Goal: Navigation & Orientation: Find specific page/section

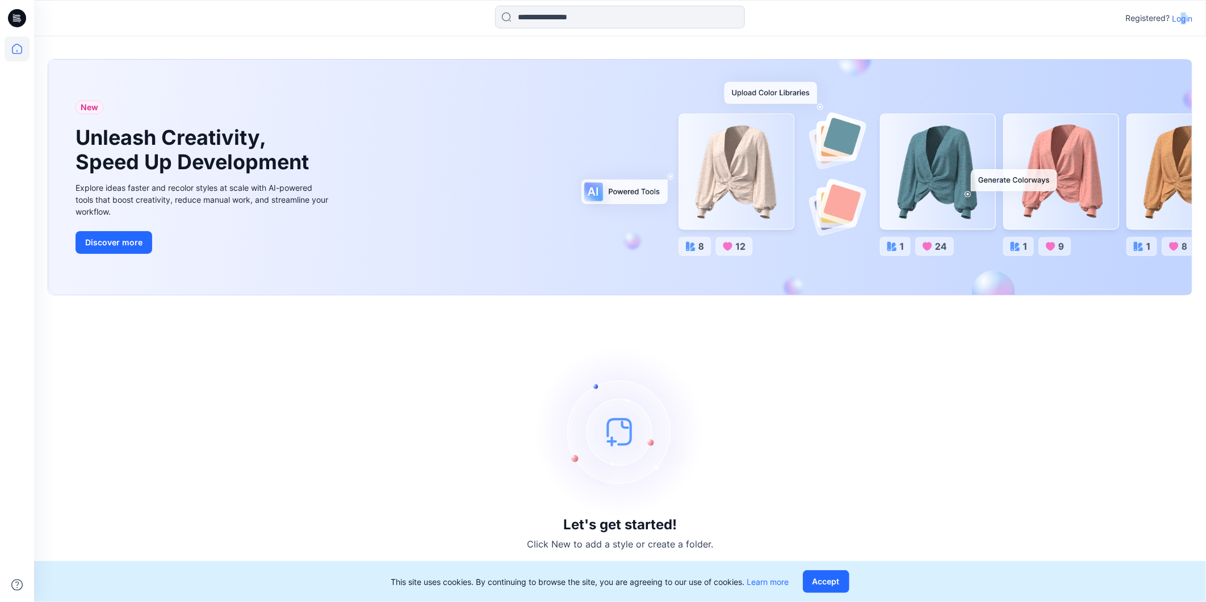
drag, startPoint x: 0, startPoint y: 0, endPoint x: 1184, endPoint y: 17, distance: 1184.1
click at [1184, 17] on p "Login" at bounding box center [1182, 18] width 20 height 12
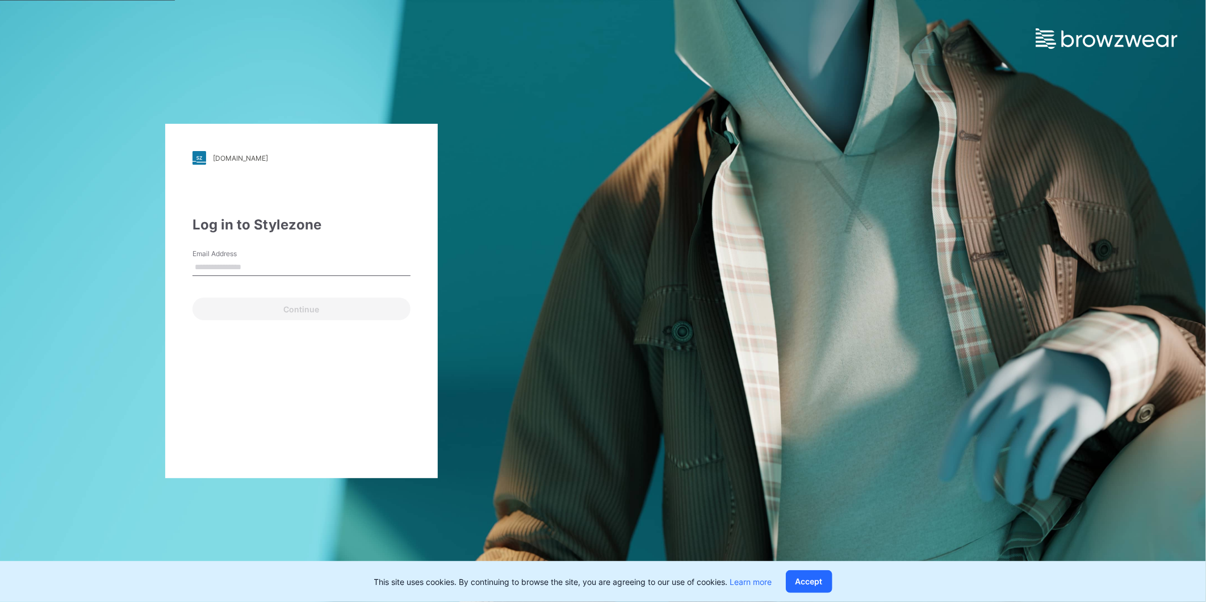
click at [210, 263] on input "Email Address" at bounding box center [301, 267] width 218 height 17
click at [241, 267] on input "Email Address" at bounding box center [301, 267] width 218 height 17
type input "**********"
click at [293, 313] on button "Continue" at bounding box center [301, 309] width 218 height 23
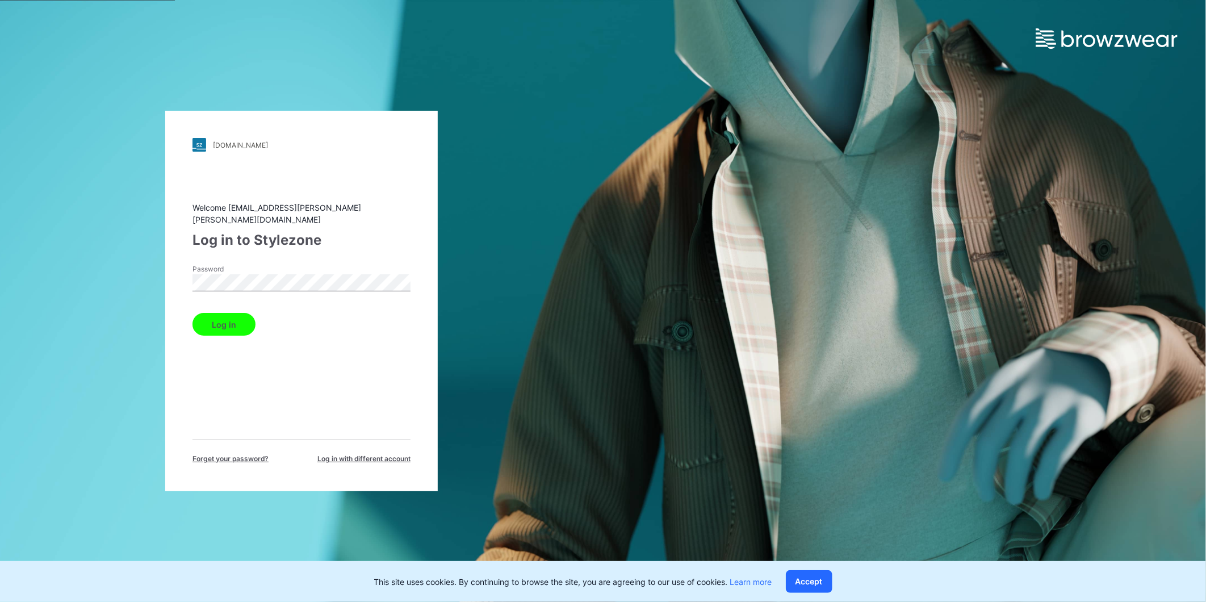
click at [229, 320] on button "Log in" at bounding box center [223, 324] width 63 height 23
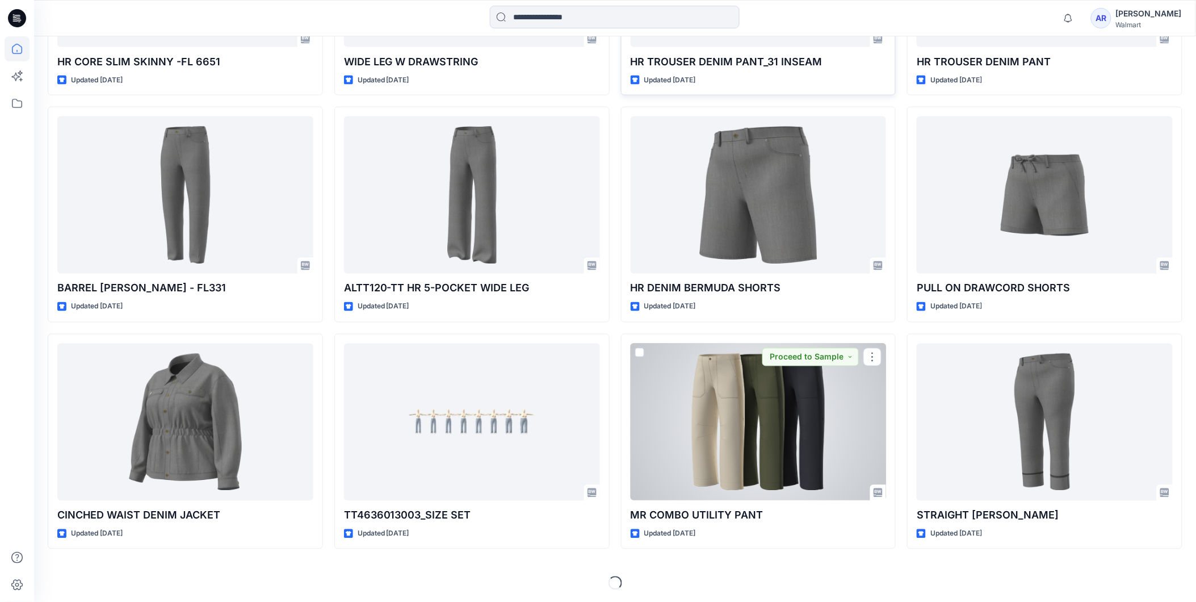
scroll to position [538, 0]
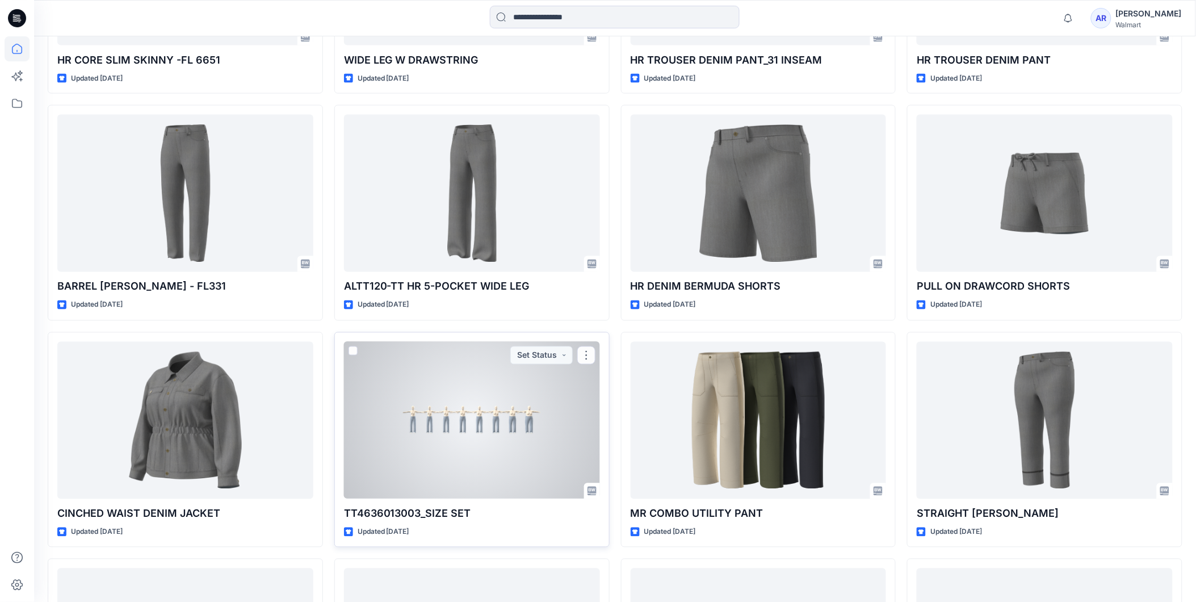
click at [466, 397] on div at bounding box center [472, 420] width 256 height 157
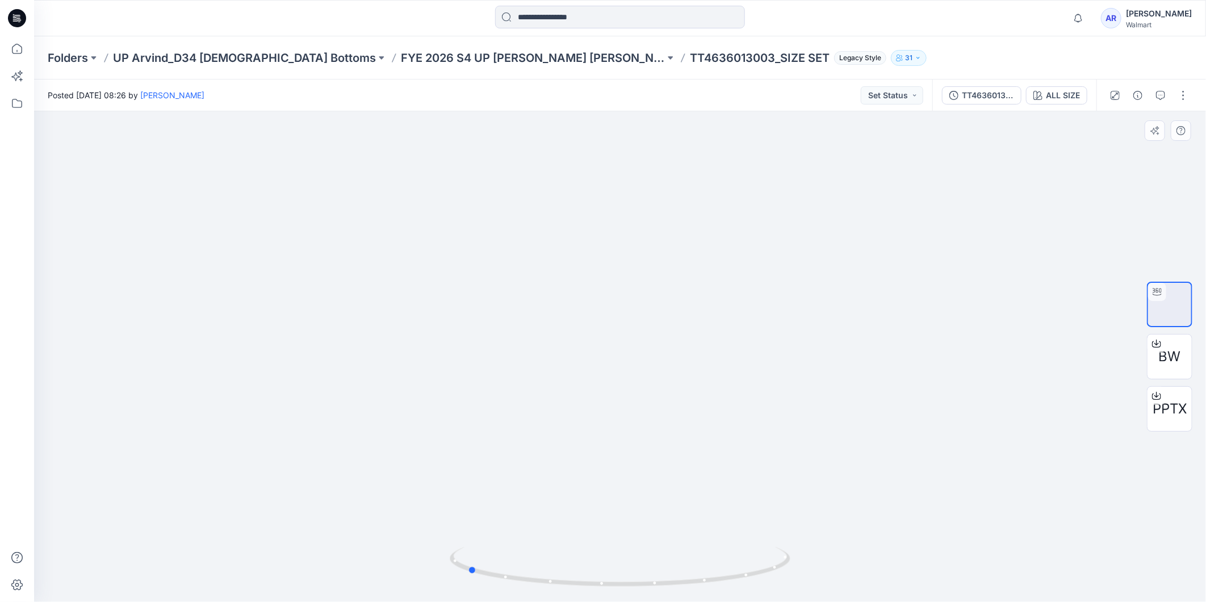
drag, startPoint x: 775, startPoint y: 575, endPoint x: 262, endPoint y: 250, distance: 607.3
click at [610, 579] on icon at bounding box center [622, 568] width 344 height 43
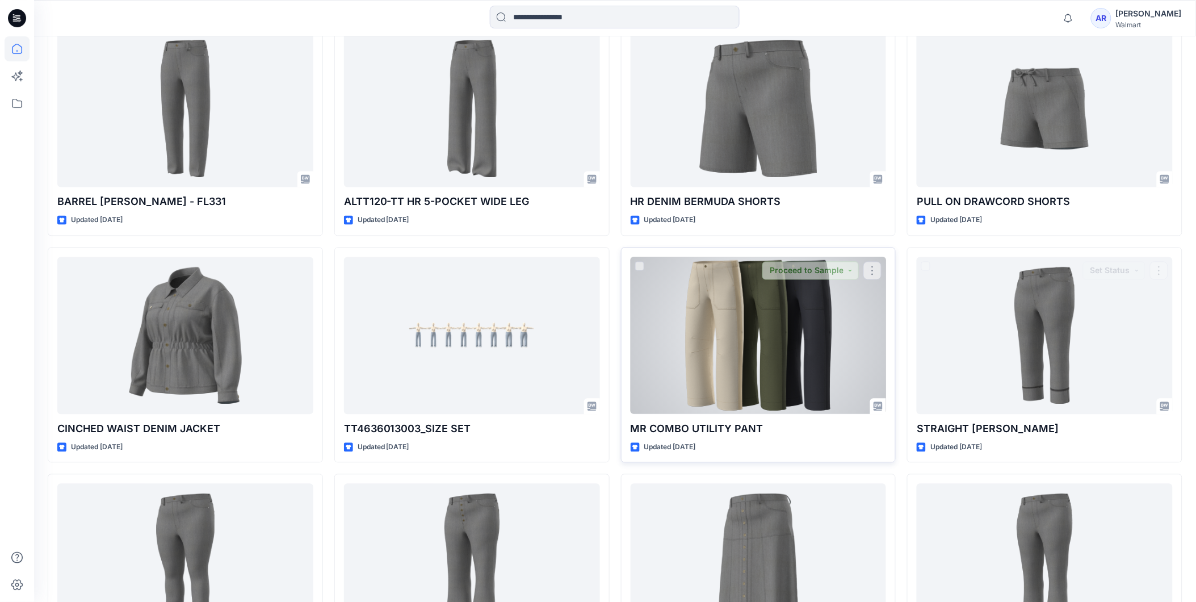
scroll to position [727, 0]
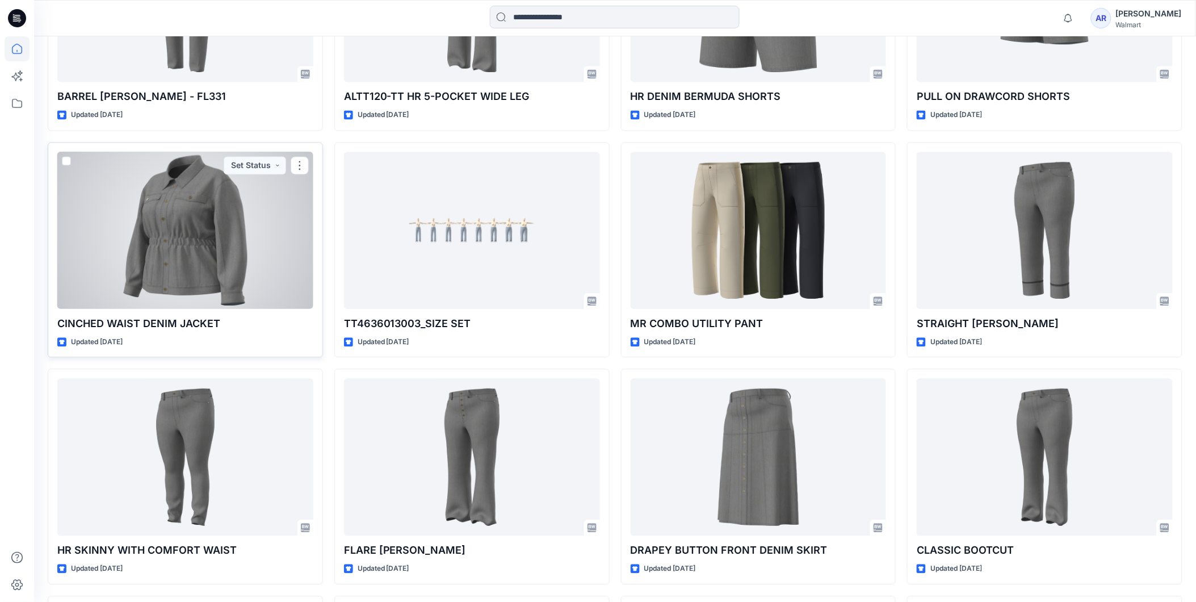
click at [198, 230] on div at bounding box center [185, 230] width 256 height 157
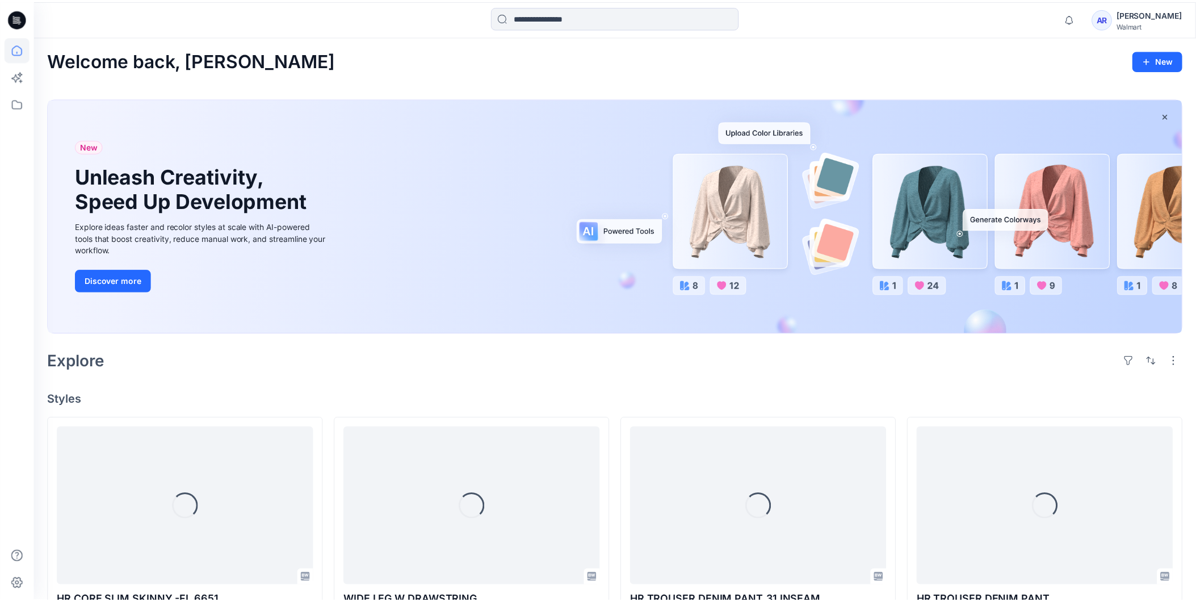
scroll to position [727, 0]
